Goal: Navigation & Orientation: Understand site structure

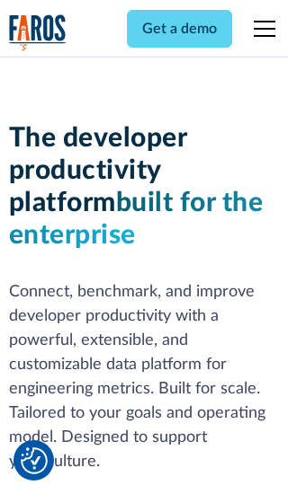
scroll to position [271, 0]
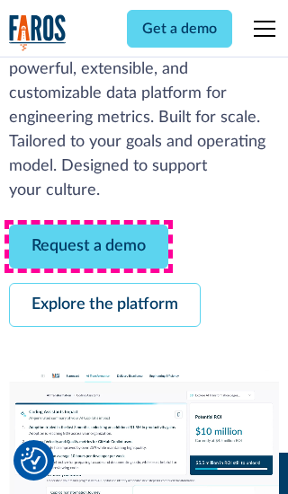
click at [88, 246] on link "Request a demo" at bounding box center [88, 247] width 159 height 44
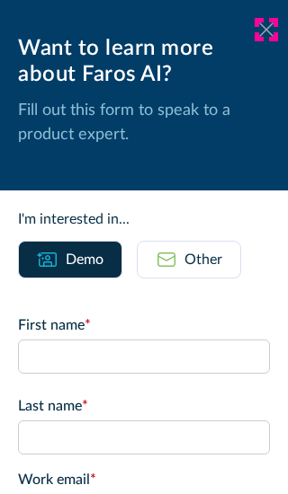
click at [266, 30] on icon at bounding box center [266, 28] width 14 height 13
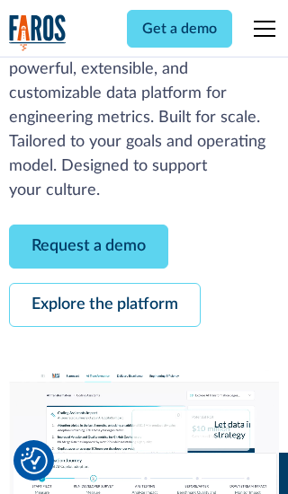
scroll to position [330, 0]
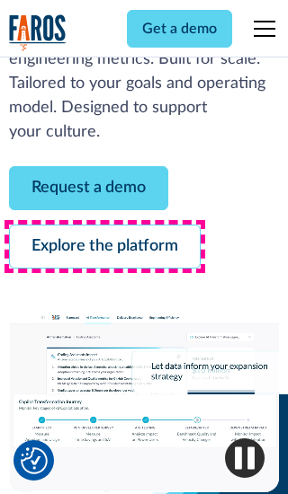
click at [104, 246] on link "Explore the platform" at bounding box center [104, 247] width 191 height 44
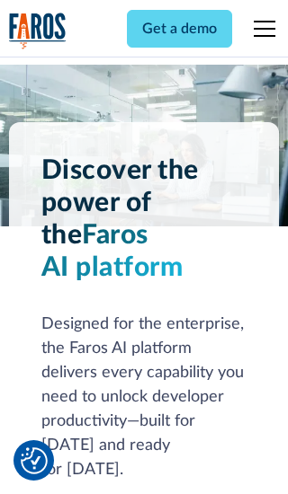
scroll to position [13508, 0]
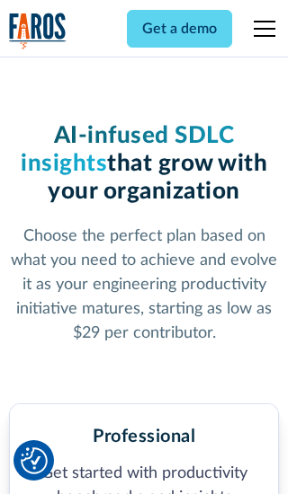
scroll to position [2792, 0]
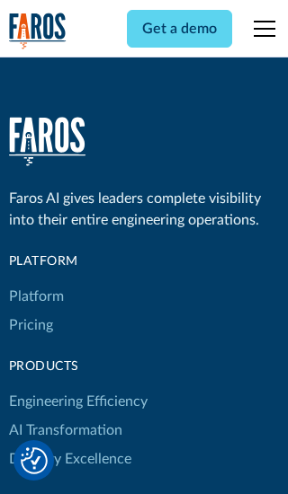
click at [35, 282] on link "Platform" at bounding box center [36, 296] width 55 height 29
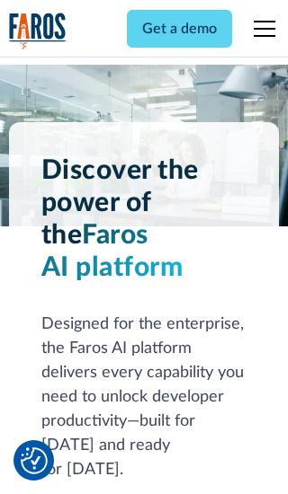
scroll to position [14085, 0]
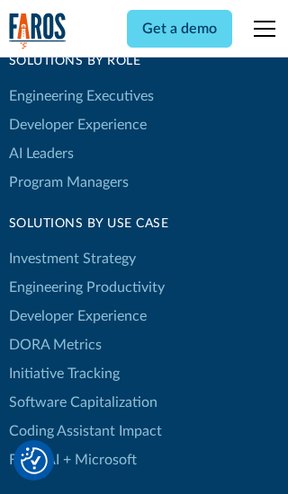
click at [54, 331] on link "DORA Metrics" at bounding box center [55, 345] width 93 height 29
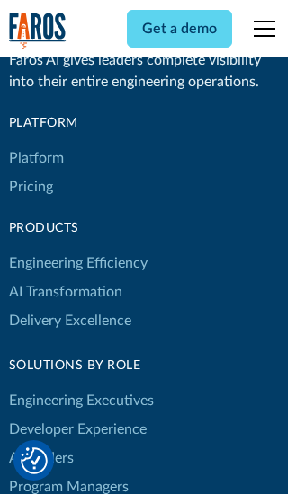
scroll to position [7877, 0]
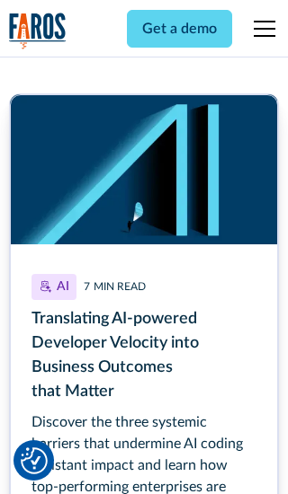
scroll to position [8151, 0]
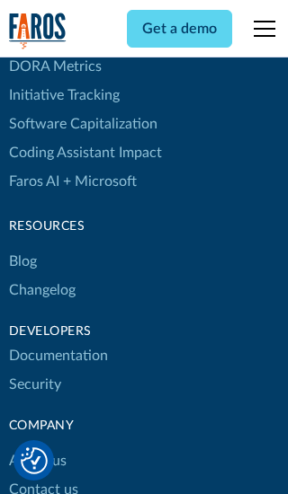
click at [41, 276] on link "Changelog" at bounding box center [42, 290] width 67 height 29
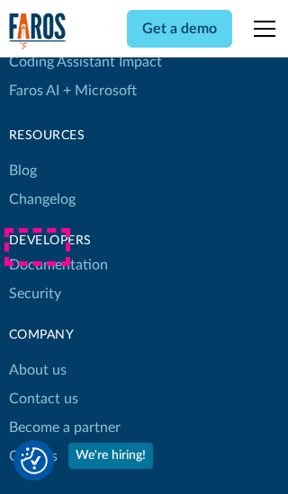
scroll to position [21716, 0]
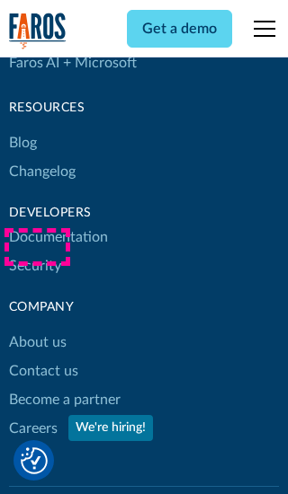
click at [37, 328] on link "About us" at bounding box center [38, 342] width 58 height 29
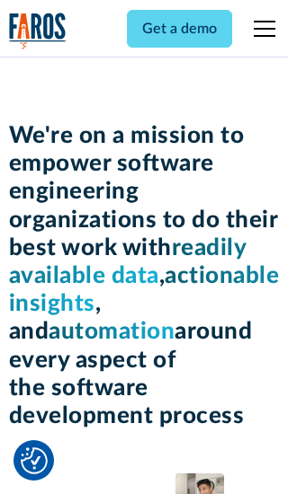
scroll to position [6205, 0]
